Goal: Navigation & Orientation: Understand site structure

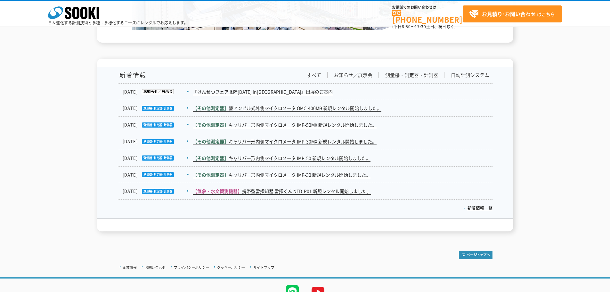
scroll to position [1025, 0]
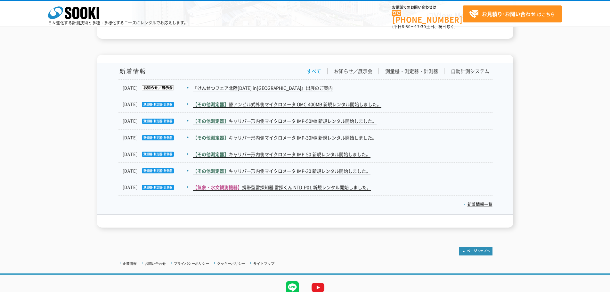
click at [317, 71] on link "すべて" at bounding box center [314, 71] width 14 height 7
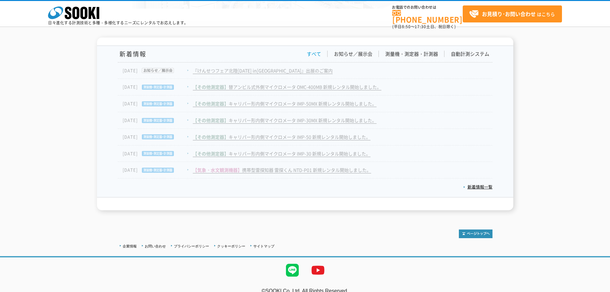
scroll to position [1051, 0]
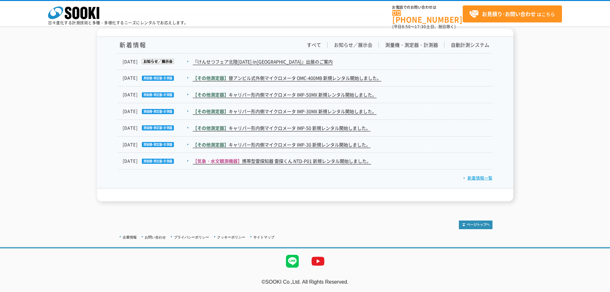
click at [476, 179] on link "新着情報一覧" at bounding box center [477, 178] width 29 height 6
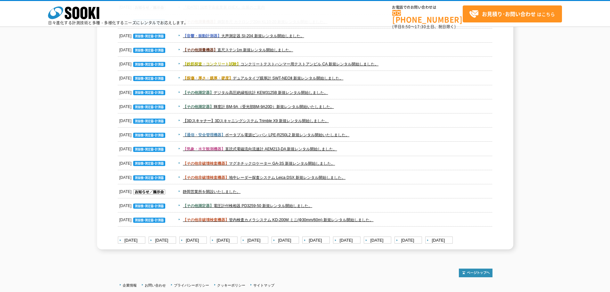
scroll to position [1188, 0]
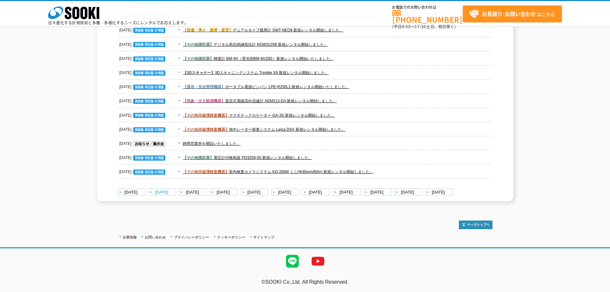
click at [155, 193] on link "[DATE]" at bounding box center [163, 192] width 29 height 8
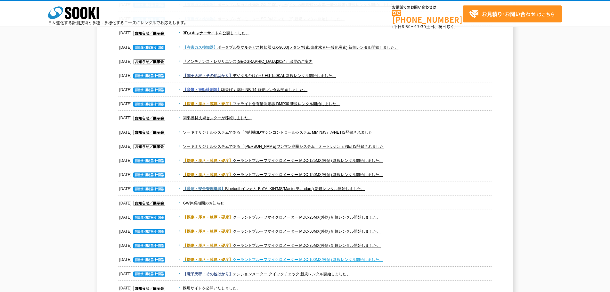
scroll to position [801, 0]
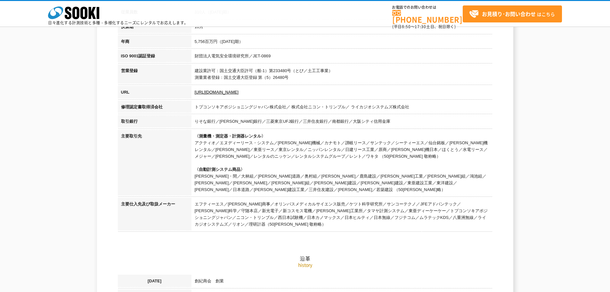
scroll to position [32, 0]
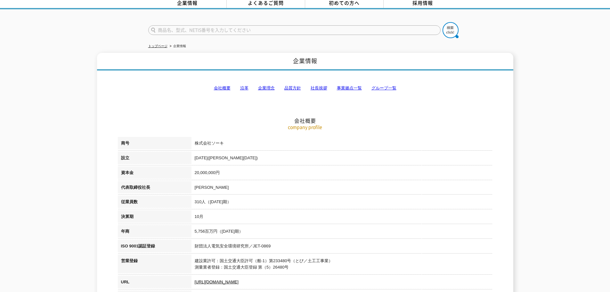
click at [384, 86] on link "グループ一覧" at bounding box center [383, 88] width 25 height 5
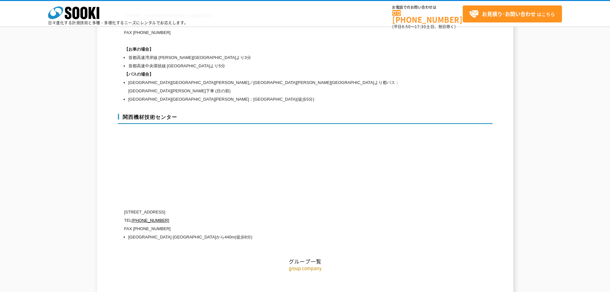
scroll to position [2814, 0]
click at [320, 291] on link "CACH株式会社" at bounding box center [308, 296] width 36 height 6
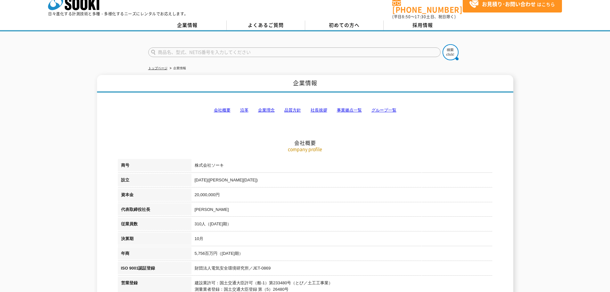
scroll to position [0, 0]
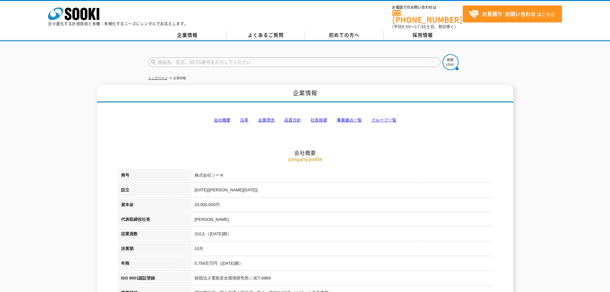
click at [322, 118] on link "社長挨拶" at bounding box center [319, 120] width 17 height 5
click at [76, 14] on icon "株式会社 ソーキ" at bounding box center [73, 13] width 51 height 13
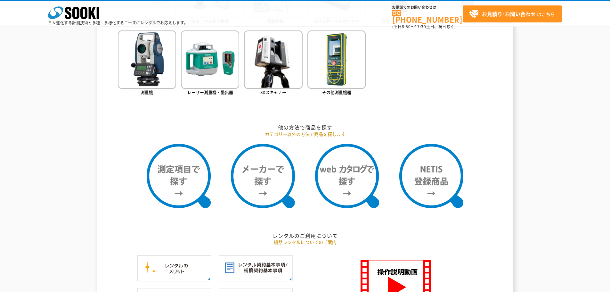
scroll to position [315, 0]
